Goal: Task Accomplishment & Management: Manage account settings

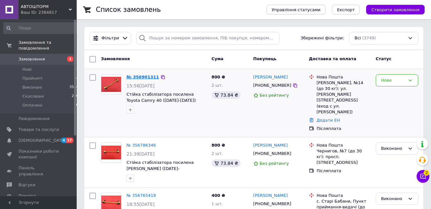
click at [134, 77] on link "№ 356901311" at bounding box center [142, 76] width 33 height 5
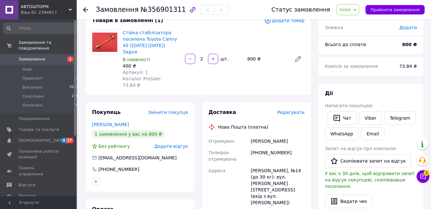
scroll to position [33, 0]
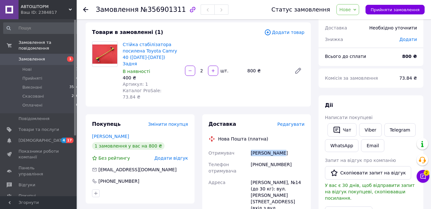
drag, startPoint x: 248, startPoint y: 138, endPoint x: 287, endPoint y: 141, distance: 39.7
copy div "Отримувач Антонов Влад"
drag, startPoint x: 252, startPoint y: 140, endPoint x: 291, endPoint y: 142, distance: 39.4
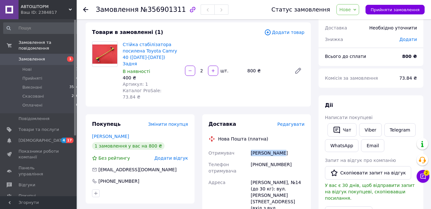
click at [291, 147] on div "Антонов Влад" at bounding box center [277, 152] width 56 height 11
copy div "Антонов Влад"
drag, startPoint x: 258, startPoint y: 152, endPoint x: 298, endPoint y: 152, distance: 39.6
click at [298, 158] on div "[PHONE_NUMBER]" at bounding box center [277, 167] width 56 height 18
copy div "0660031857"
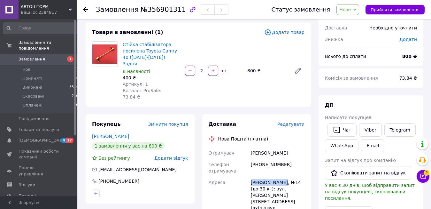
drag, startPoint x: 249, startPoint y: 167, endPoint x: 283, endPoint y: 169, distance: 33.3
click at [283, 176] on div "Кропивницький, №14 (до 30 кг): вул. Віктора Чміленка, 82 (вхід з вул. Тараса Ка…" at bounding box center [277, 197] width 56 height 43
copy div "Кропивницький"
click at [347, 11] on span "Нове" at bounding box center [344, 9] width 11 height 5
click at [352, 34] on li "Виконано" at bounding box center [351, 32] width 29 height 10
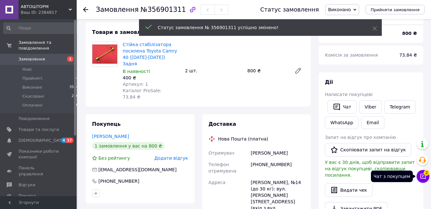
click at [424, 178] on icon at bounding box center [423, 176] width 6 height 6
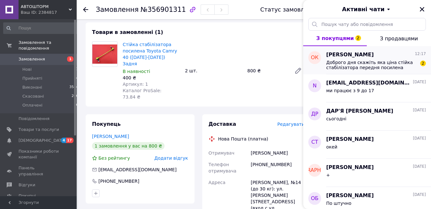
click at [362, 65] on span "Доброго дня скажіть яка ціна стійка стабілізатора передня посилена Фольксваген …" at bounding box center [371, 65] width 91 height 10
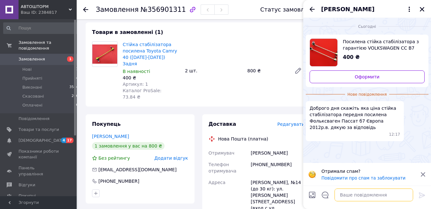
click at [358, 195] on textarea at bounding box center [373, 194] width 79 height 13
type textarea "800 пара"
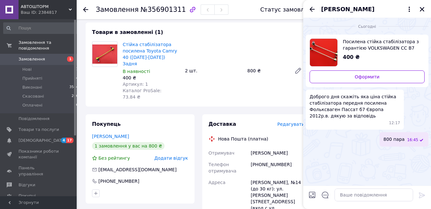
click at [259, 120] on div "Доставка" at bounding box center [243, 123] width 69 height 7
click at [45, 56] on span "Замовлення" at bounding box center [39, 59] width 41 height 6
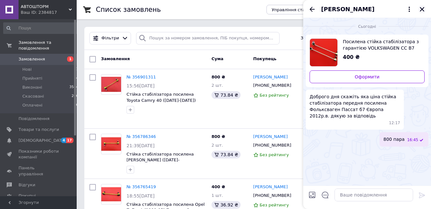
click at [423, 9] on icon "Закрити" at bounding box center [422, 9] width 6 height 6
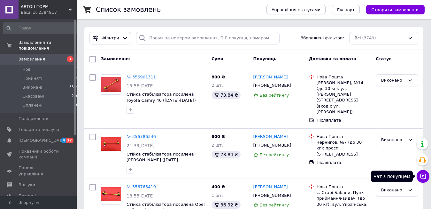
click at [426, 178] on icon at bounding box center [423, 176] width 6 height 6
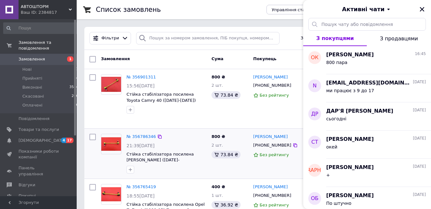
click at [247, 131] on div "800 ₴ 2 шт. 73.84 ₴" at bounding box center [230, 153] width 42 height 45
click at [235, 113] on div "800 ₴ 2 шт. 73.84 ₴" at bounding box center [230, 99] width 42 height 54
click at [174, 71] on div "№ 356901311 15:56[DATE] Стійка стабілізатора посилена Toyota Camry 40 ([DATE]-[…" at bounding box center [253, 98] width 339 height 59
drag, startPoint x: 422, startPoint y: 10, endPoint x: 417, endPoint y: 1, distance: 10.6
click at [422, 10] on icon "Закрити" at bounding box center [422, 9] width 6 height 6
